Goal: Check status: Check status

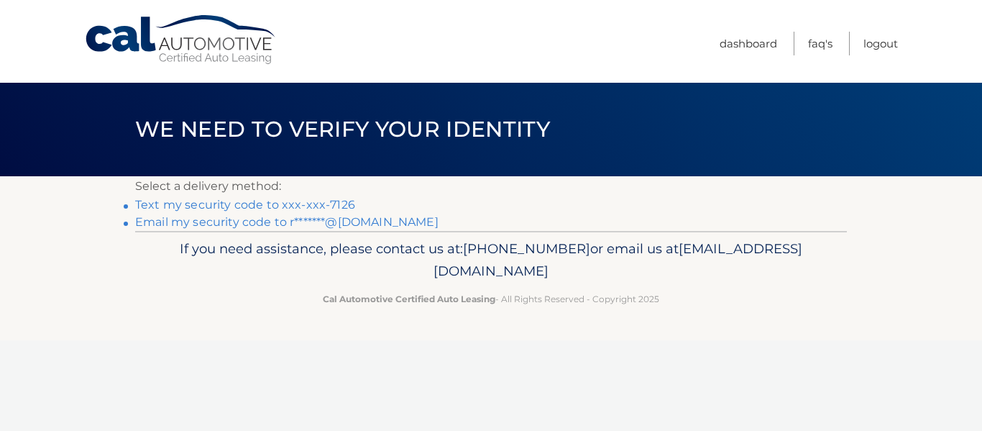
click at [335, 209] on link "Text my security code to xxx-xxx-7126" at bounding box center [245, 205] width 220 height 14
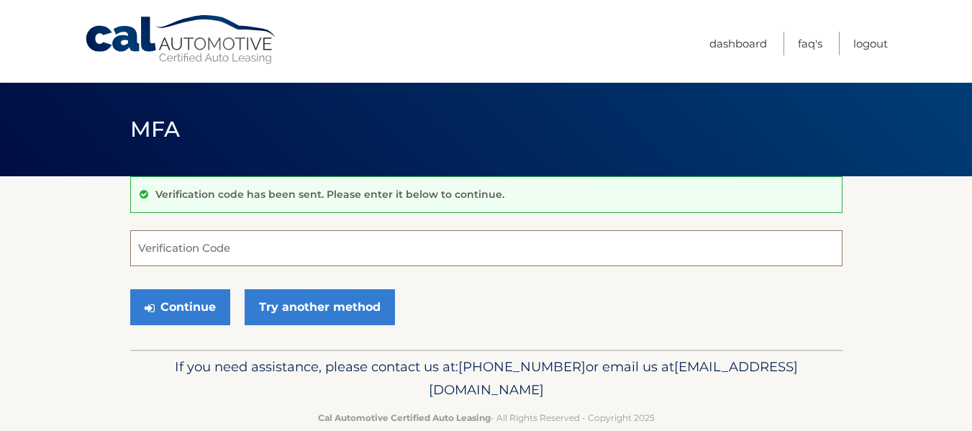
click at [190, 247] on input "Verification Code" at bounding box center [486, 248] width 712 height 36
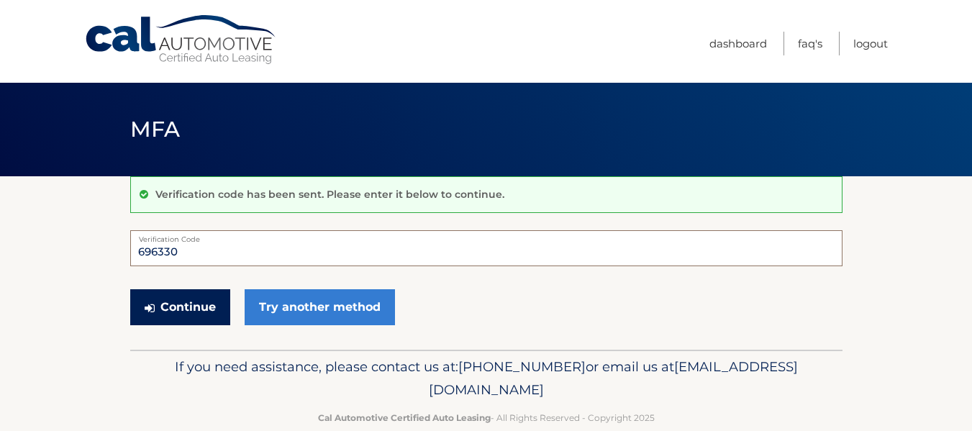
type input "696330"
click at [174, 306] on button "Continue" at bounding box center [180, 307] width 100 height 36
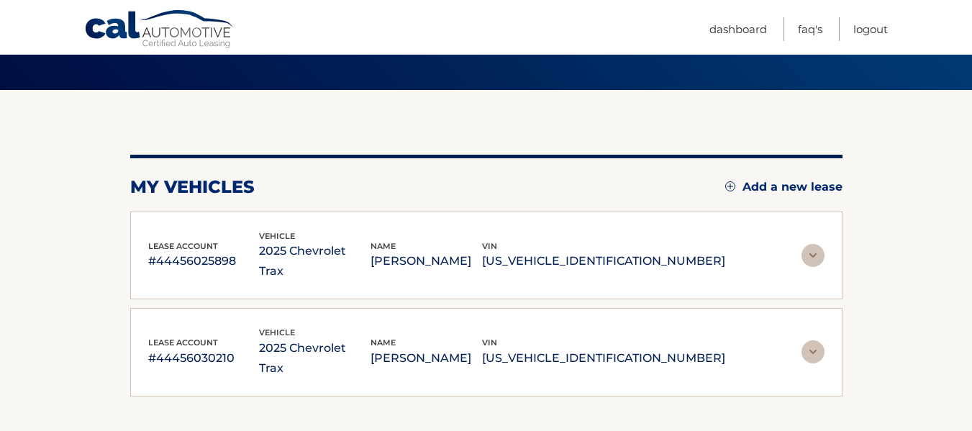
scroll to position [115, 0]
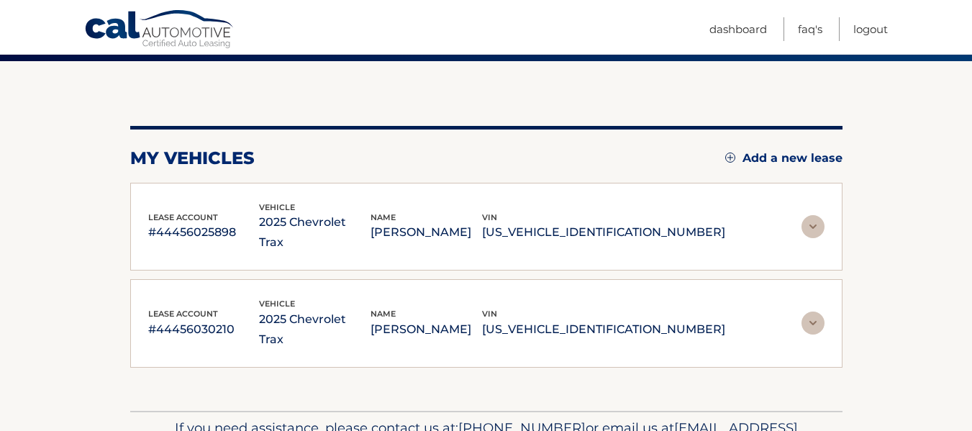
click at [877, 283] on section "my vehicles Add a new lease lease account #44456025898 vehicle 2025 Chevrolet T…" at bounding box center [486, 236] width 972 height 350
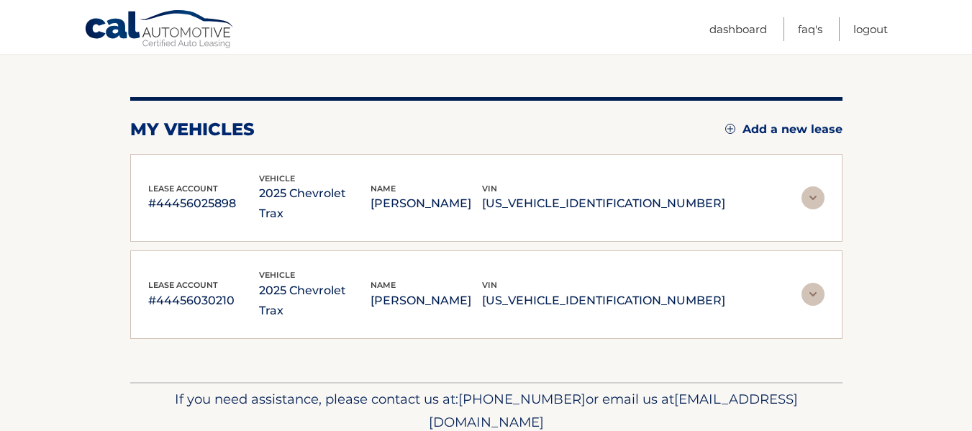
scroll to position [163, 0]
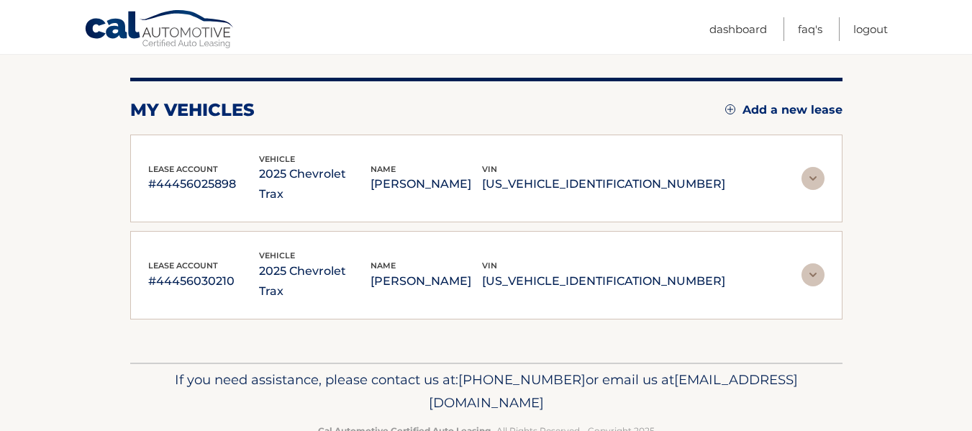
click at [814, 167] on img at bounding box center [812, 178] width 23 height 23
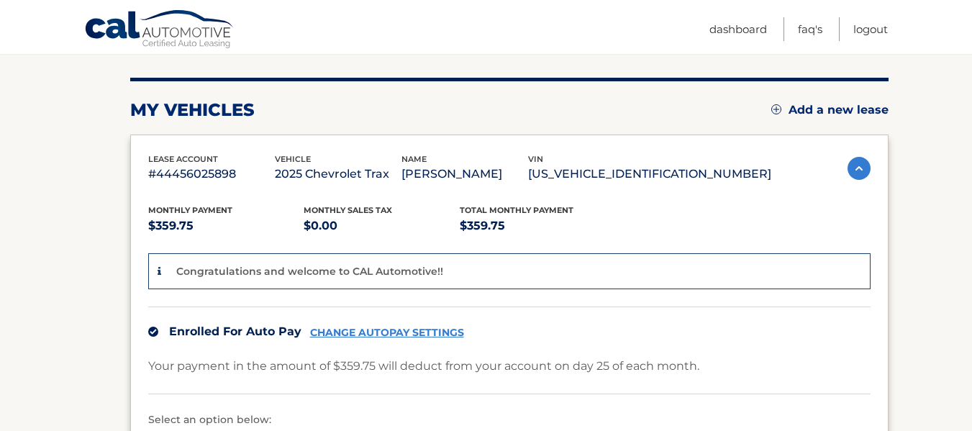
click at [850, 166] on img at bounding box center [858, 168] width 23 height 23
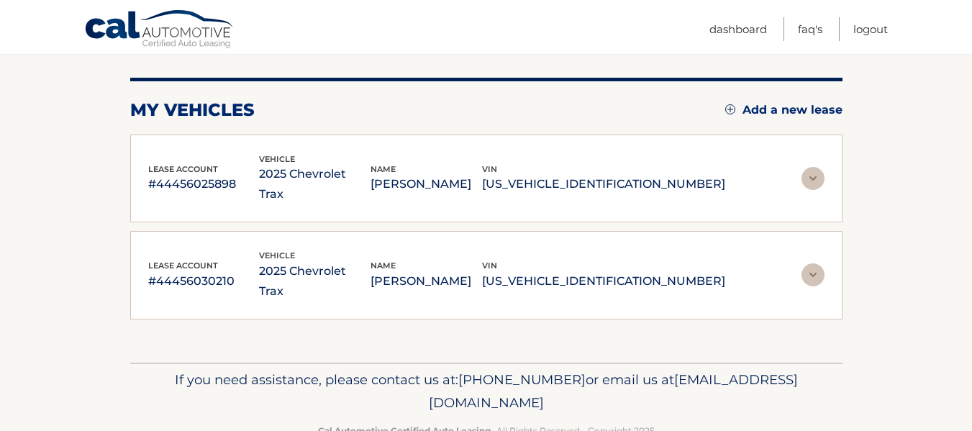
click at [815, 263] on img at bounding box center [812, 274] width 23 height 23
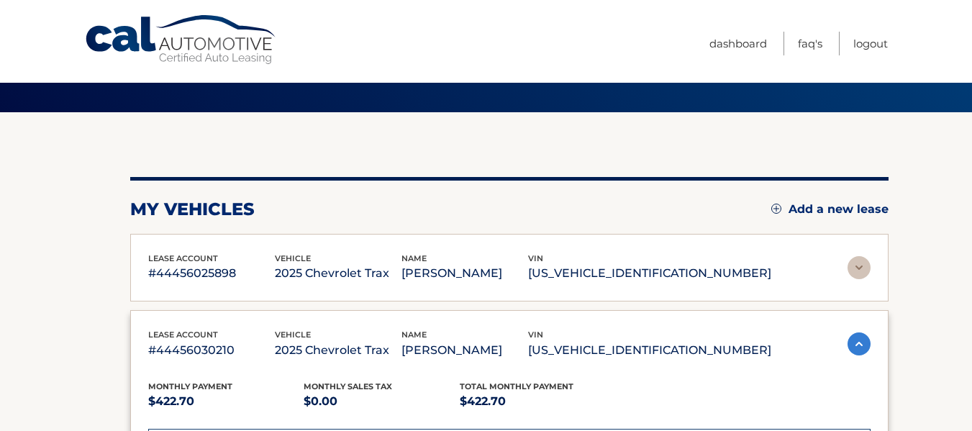
scroll to position [0, 0]
